Goal: Navigation & Orientation: Find specific page/section

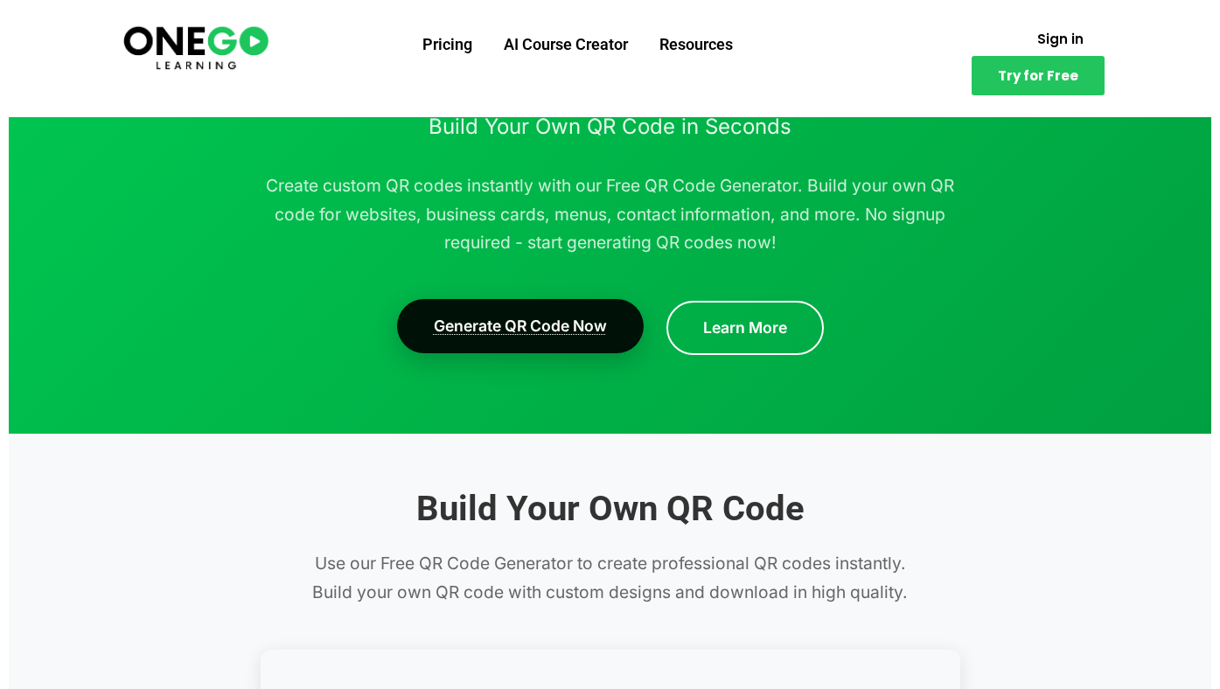
click at [477, 317] on link "Generate QR Code Now" at bounding box center [520, 326] width 247 height 54
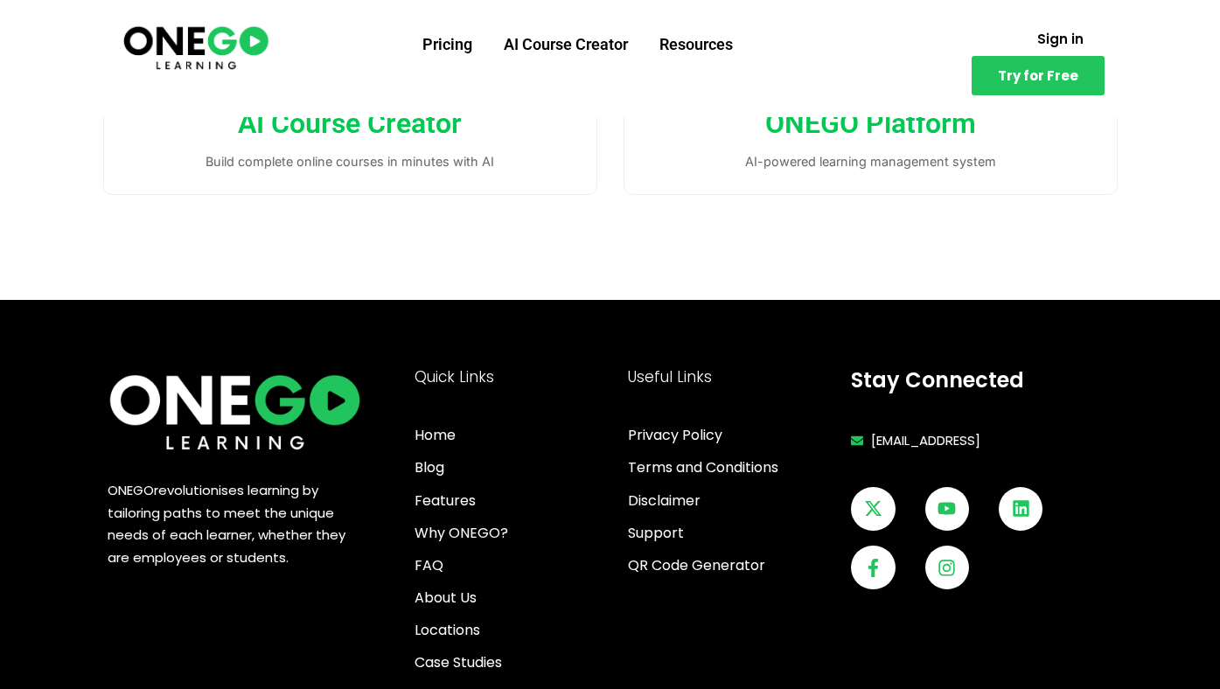
scroll to position [5492, 0]
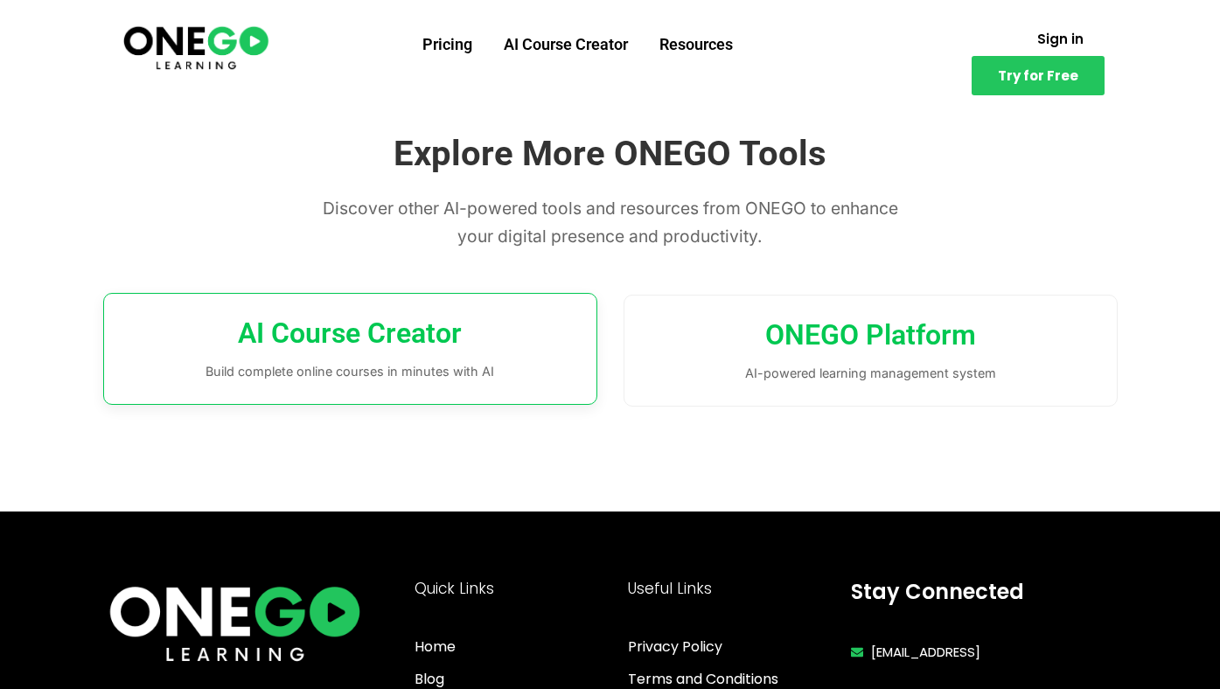
click at [525, 345] on h3 "AI Course Creator" at bounding box center [350, 334] width 449 height 37
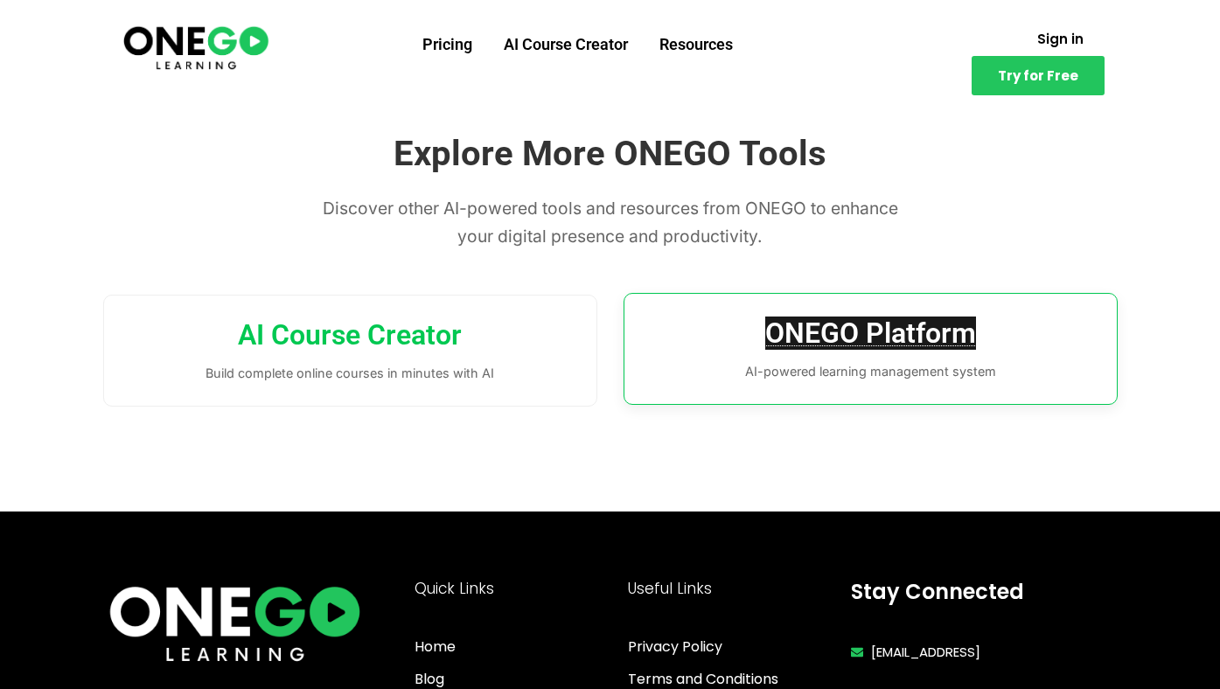
click at [767, 329] on link "ONEGO Platform" at bounding box center [870, 333] width 211 height 33
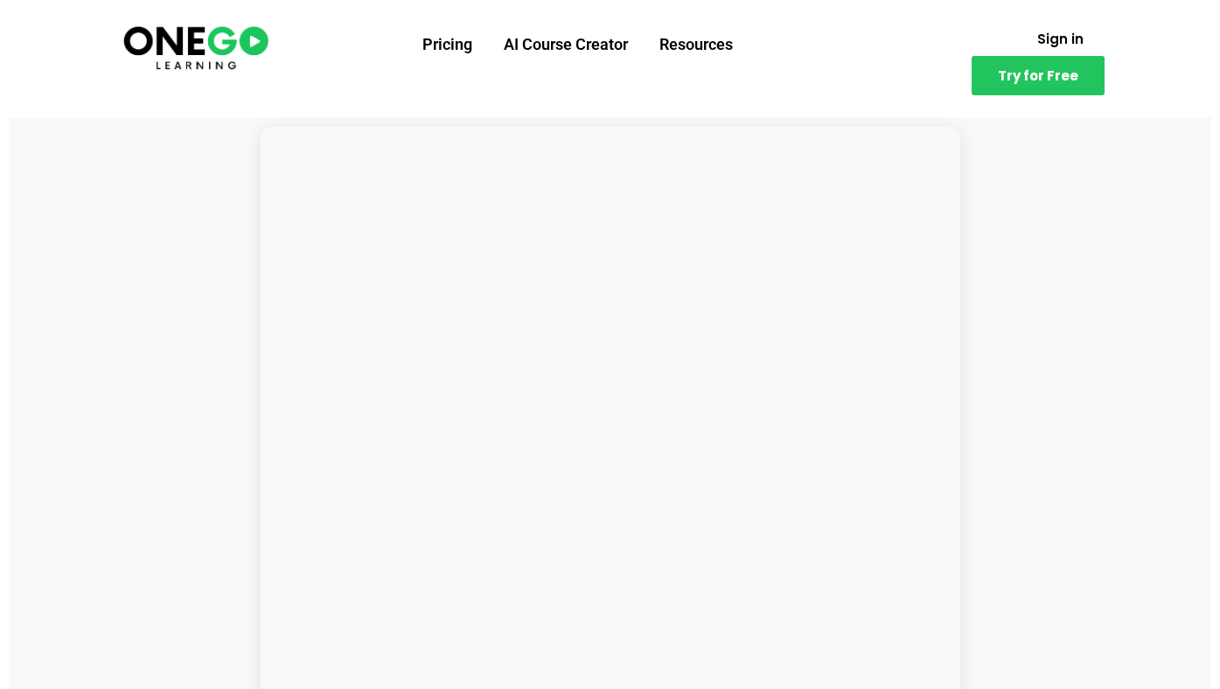
scroll to position [591, 0]
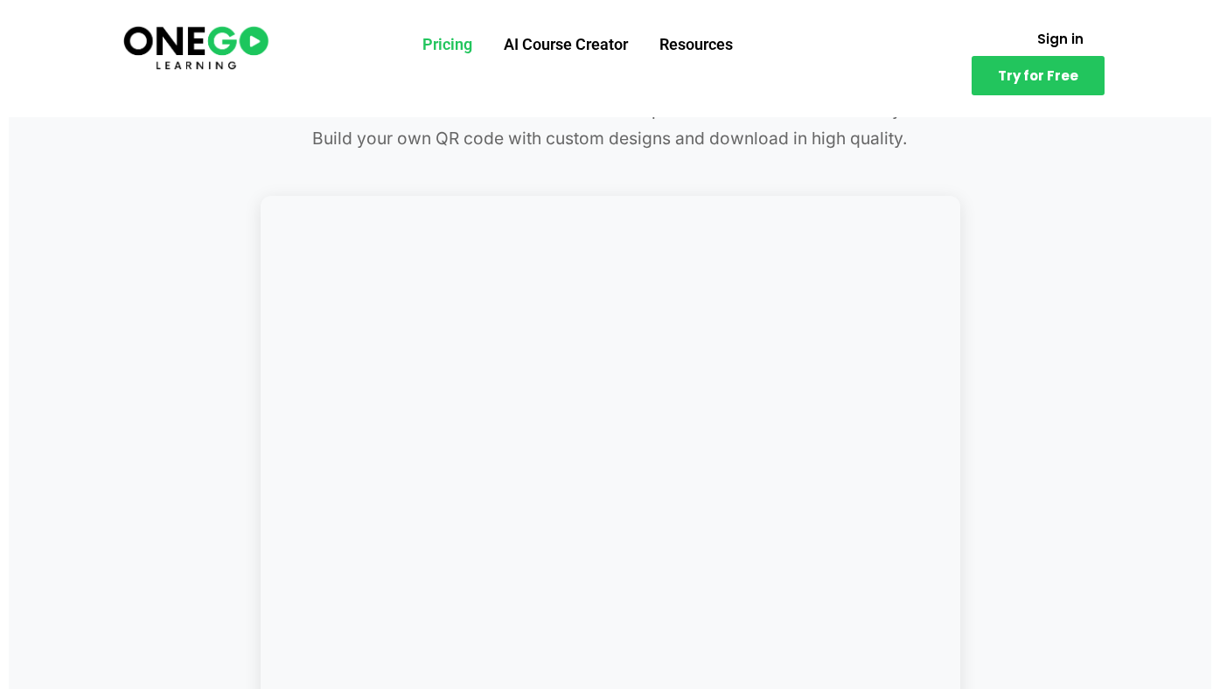
click at [451, 43] on link "Pricing" at bounding box center [447, 44] width 81 height 45
